Goal: Task Accomplishment & Management: Manage account settings

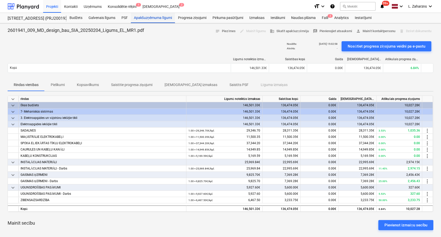
click at [162, 19] on div "Apakšuzņēmuma līgumi" at bounding box center [153, 18] width 44 height 10
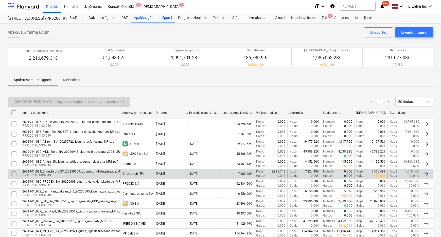
click at [100, 172] on div "2601941_031_Gridu_birojs_SIA_20250609_Ligums_gridlistu_piegade_MR1.pdf" at bounding box center [75, 172] width 106 height 4
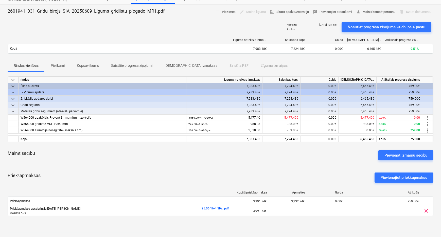
scroll to position [10, 0]
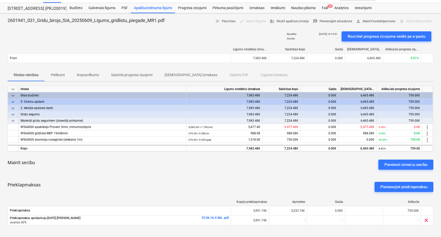
drag, startPoint x: 314, startPoint y: 34, endPoint x: 339, endPoint y: 33, distance: 25.1
click at [339, 33] on div "Nosūtīts : 10.09.2025 10:13:51 Atvērts : -" at bounding box center [312, 36] width 55 height 14
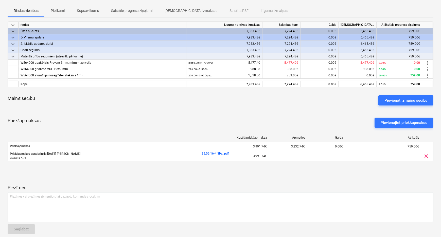
scroll to position [79, 0]
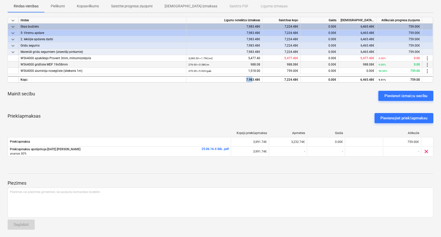
drag, startPoint x: 246, startPoint y: 78, endPoint x: 263, endPoint y: 66, distance: 20.9
click at [252, 79] on div "7,983.48€" at bounding box center [224, 79] width 76 height 6
drag, startPoint x: 285, startPoint y: 78, endPoint x: 289, endPoint y: 79, distance: 4.3
click at [289, 79] on div "7,224.48€" at bounding box center [281, 79] width 38 height 6
click at [315, 76] on div "0.00€" at bounding box center [319, 79] width 38 height 6
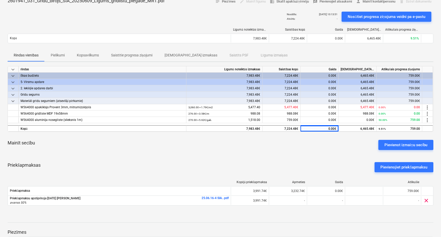
scroll to position [0, 0]
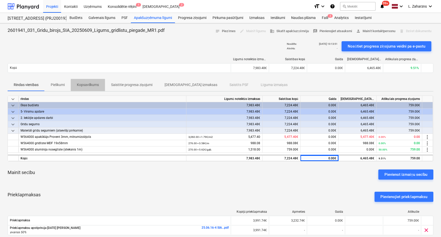
click at [83, 84] on p "Kopsavilkums" at bounding box center [88, 84] width 22 height 5
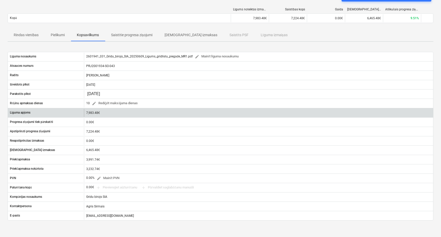
scroll to position [69, 0]
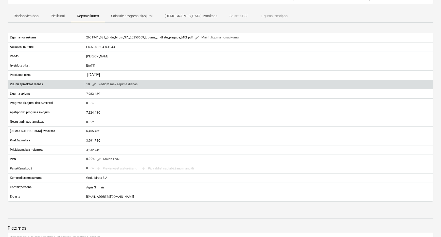
click at [276, 81] on div "10 edit Rediģēt maksājuma dienas" at bounding box center [258, 85] width 349 height 8
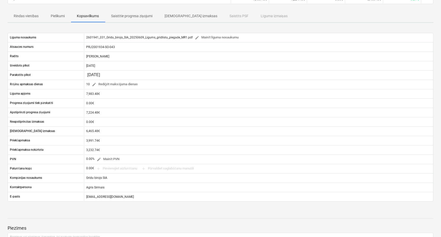
click at [136, 13] on p "Saistītie progresa ziņojumi" at bounding box center [131, 15] width 41 height 5
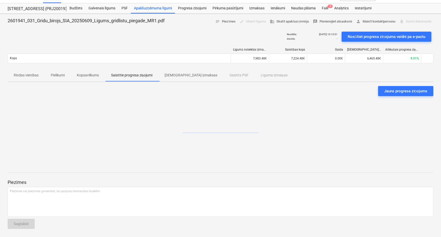
scroll to position [9, 0]
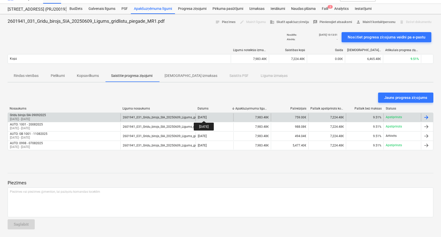
click at [206, 117] on div "09 Sep 2025" at bounding box center [202, 118] width 9 height 4
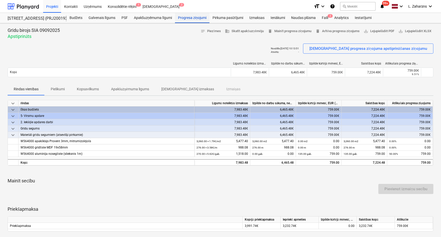
click at [190, 18] on div "Progresa ziņojumi" at bounding box center [192, 18] width 34 height 10
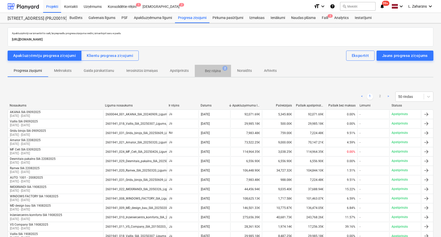
click at [212, 71] on p "Bez rēķina" at bounding box center [213, 70] width 16 height 5
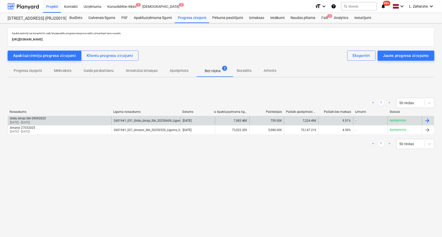
click at [266, 119] on div "759.00€" at bounding box center [267, 121] width 34 height 8
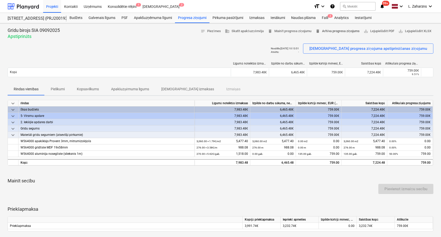
click at [328, 30] on span "delete Arhīva progresa ziņojums" at bounding box center [337, 31] width 44 height 6
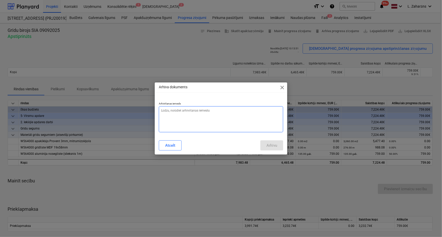
click at [207, 113] on textarea at bounding box center [221, 119] width 125 height 26
type textarea "x"
type textarea "n"
type textarea "x"
type textarea "ne"
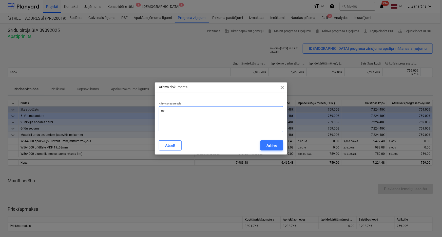
type textarea "x"
type textarea "nep"
type textarea "x"
type textarea "nepa"
type textarea "x"
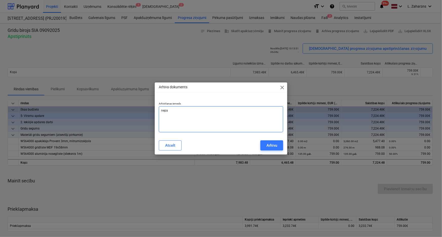
type textarea "nepar"
type textarea "x"
type textarea "nepare"
type textarea "x"
type textarea "neparei"
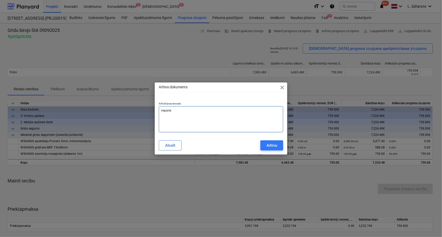
type textarea "x"
type textarea "nepareiz"
type textarea "x"
type textarea "nepareizi"
click at [275, 141] on button "Arhīvu" at bounding box center [271, 146] width 23 height 10
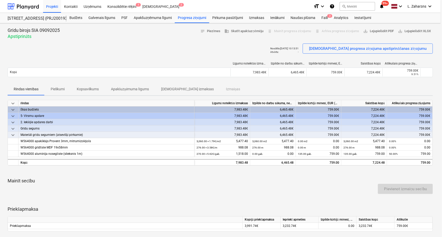
type textarea "x"
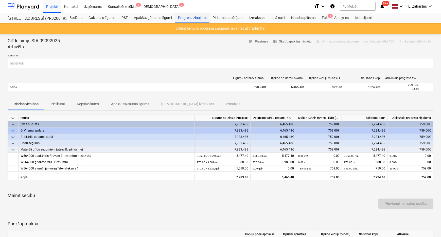
click at [190, 18] on div "Progresa ziņojumi" at bounding box center [192, 18] width 34 height 10
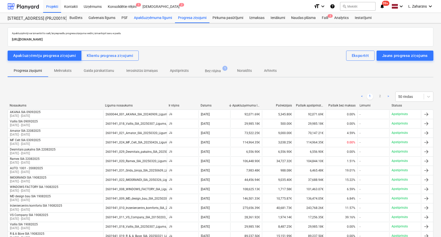
click at [155, 18] on div "Apakšuzņēmuma līgumi" at bounding box center [153, 18] width 44 height 10
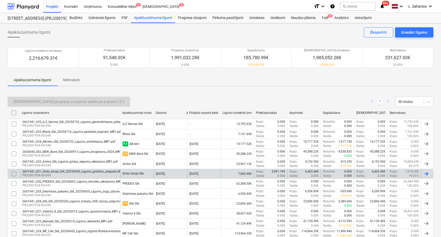
click at [98, 172] on div "2601941_031_Gridu_birojs_SIA_20250609_Ligums_gridlistu_piegade_MR1.pdf" at bounding box center [75, 172] width 106 height 4
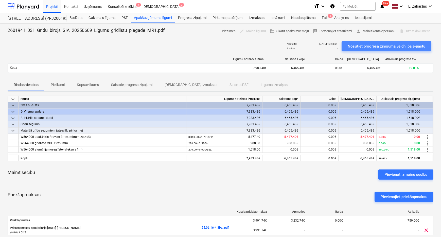
click at [382, 44] on div "Nosūtiet progresa ziņojuma veidni pa e-pastu" at bounding box center [386, 46] width 78 height 7
click at [23, 7] on div at bounding box center [23, 6] width 31 height 13
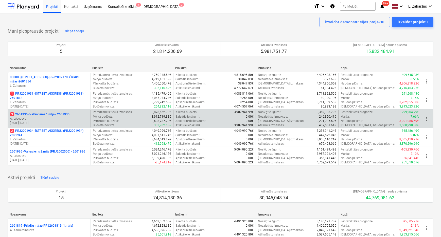
click at [45, 113] on p "3 2601935 - Valterciems 1.māja - 2601935" at bounding box center [40, 114] width 60 height 4
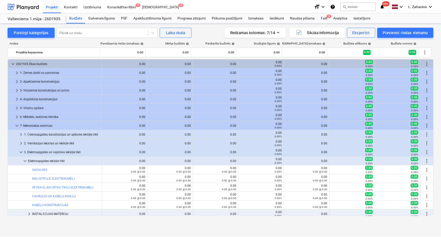
scroll to position [52, 0]
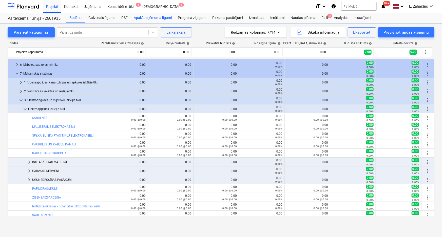
click at [140, 18] on div "Apakšuzņēmuma līgumi" at bounding box center [153, 18] width 44 height 10
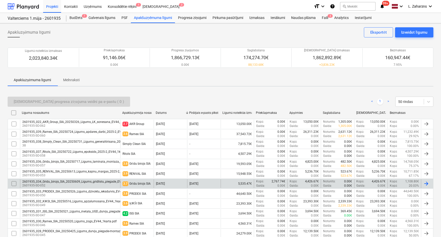
click at [98, 181] on div "2601935_034_Gridu_birojs_SIA_20250609_Ligums_gridlistu_piegade_EV44_1karta.pdf" at bounding box center [81, 182] width 118 height 4
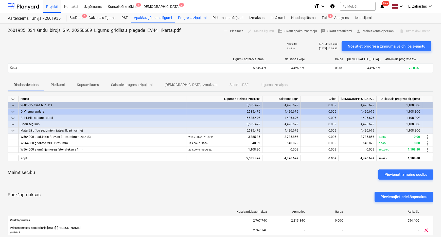
click at [195, 18] on div "Progresa ziņojumi" at bounding box center [192, 18] width 34 height 10
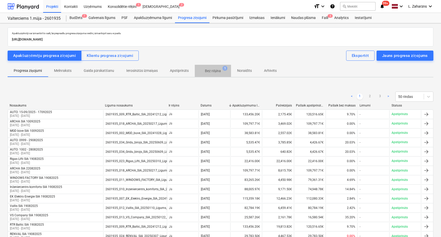
click at [208, 71] on p "Bez rēķina" at bounding box center [213, 70] width 16 height 5
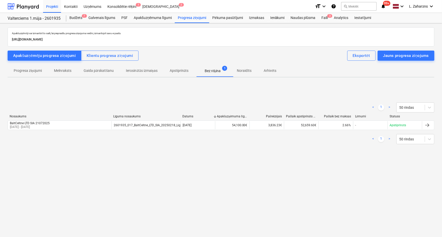
click at [102, 70] on p "Gaida pārskatīšanu" at bounding box center [99, 70] width 30 height 5
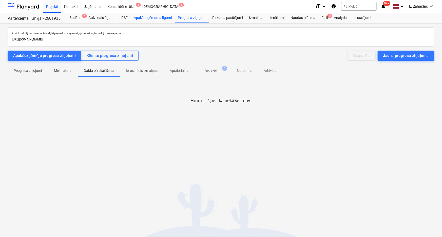
click at [149, 18] on div "Apakšuzņēmuma līgumi" at bounding box center [153, 18] width 44 height 10
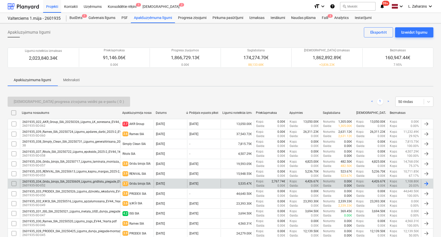
click at [89, 182] on div "2601935_034_Gridu_birojs_SIA_20250609_Ligums_gridlistu_piegade_EV44_1karta.pdf" at bounding box center [81, 182] width 118 height 4
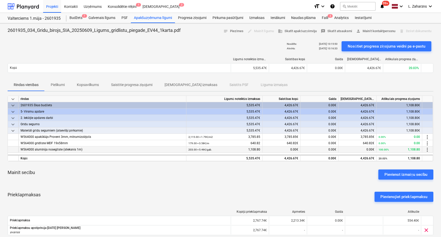
scroll to position [23, 0]
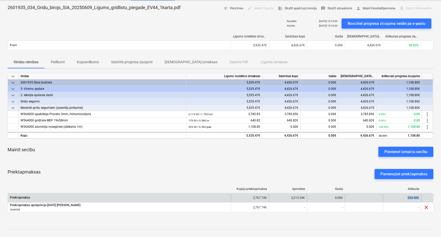
drag, startPoint x: 408, startPoint y: 198, endPoint x: 428, endPoint y: 196, distance: 20.6
click at [428, 196] on div "Priekšapmaksa 2,767.74€ 2,213.34€ 0.00€ 554.40€" at bounding box center [220, 198] width 425 height 8
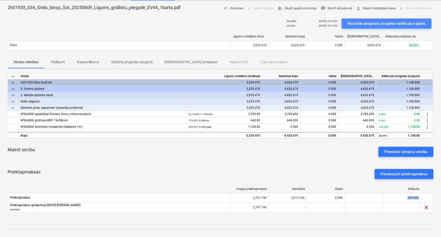
click at [351, 23] on div "Nosūtiet progresa ziņojuma veidni pa e-pastu" at bounding box center [386, 23] width 78 height 7
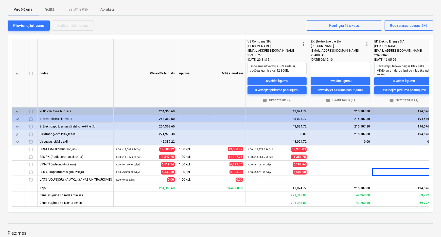
scroll to position [0, 7]
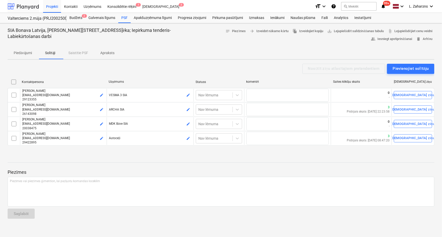
click at [30, 7] on div at bounding box center [23, 6] width 31 height 13
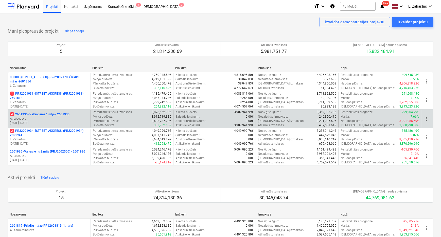
click at [37, 115] on p "4 2601935 - Valterciems 1.māja - 2601935" at bounding box center [40, 114] width 60 height 4
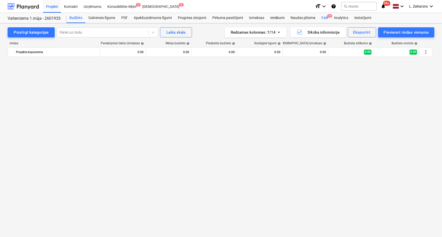
scroll to position [531, 0]
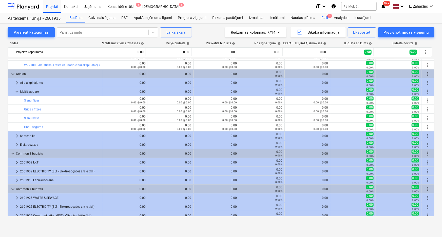
click at [323, 17] on div "Faili 4" at bounding box center [324, 18] width 12 height 10
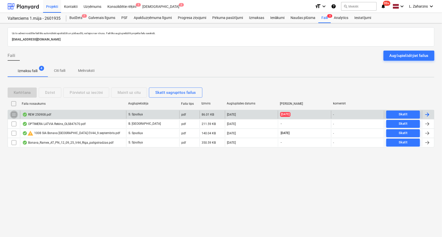
click at [14, 112] on input "checkbox" at bounding box center [14, 115] width 8 height 8
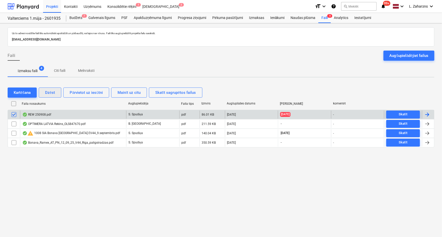
click at [53, 91] on div "Dzēst" at bounding box center [50, 92] width 10 height 7
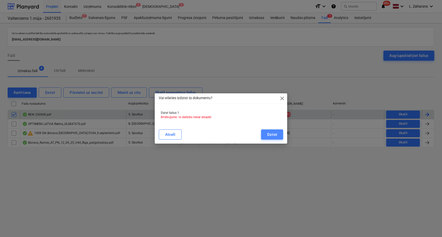
click at [264, 134] on button "Dzēst" at bounding box center [272, 135] width 22 height 10
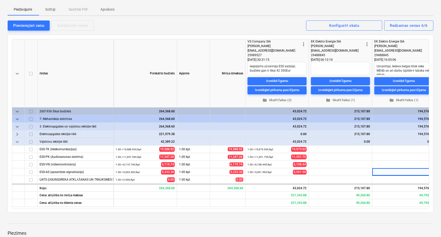
scroll to position [0, 7]
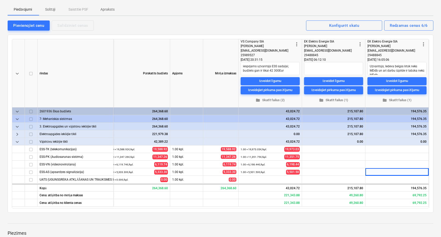
type textarea "x"
